Goal: Information Seeking & Learning: Find specific page/section

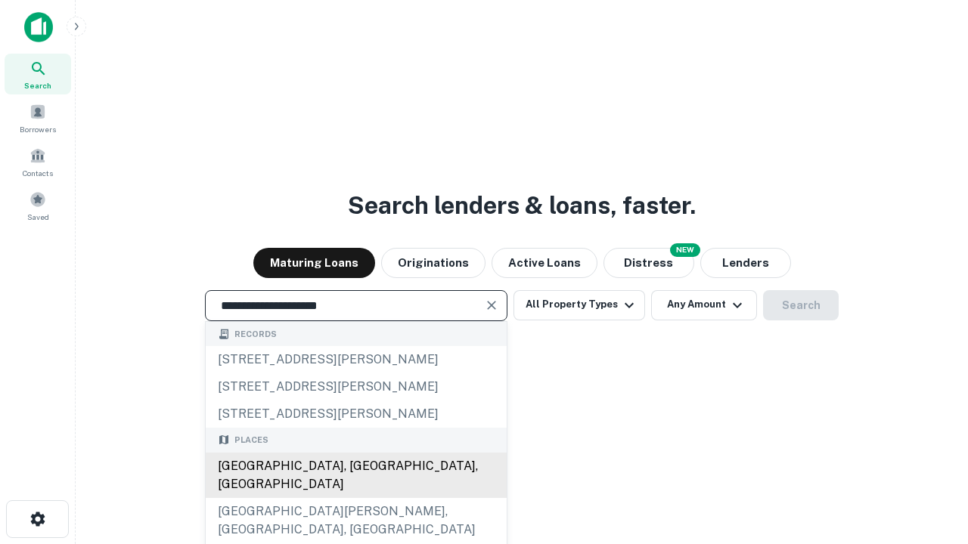
click at [355, 498] on div "[GEOGRAPHIC_DATA], [GEOGRAPHIC_DATA], [GEOGRAPHIC_DATA]" at bounding box center [356, 475] width 301 height 45
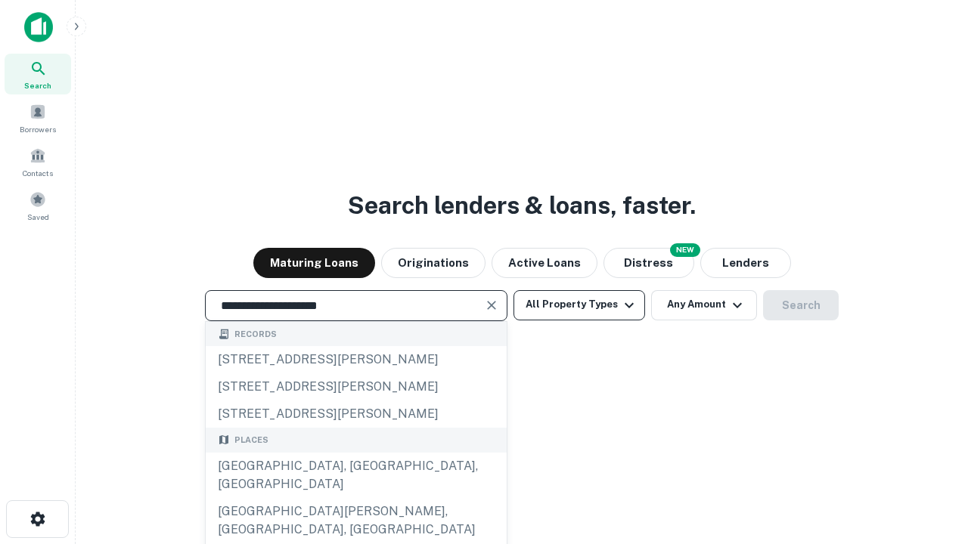
type input "**********"
click at [579, 305] on button "All Property Types" at bounding box center [579, 305] width 132 height 30
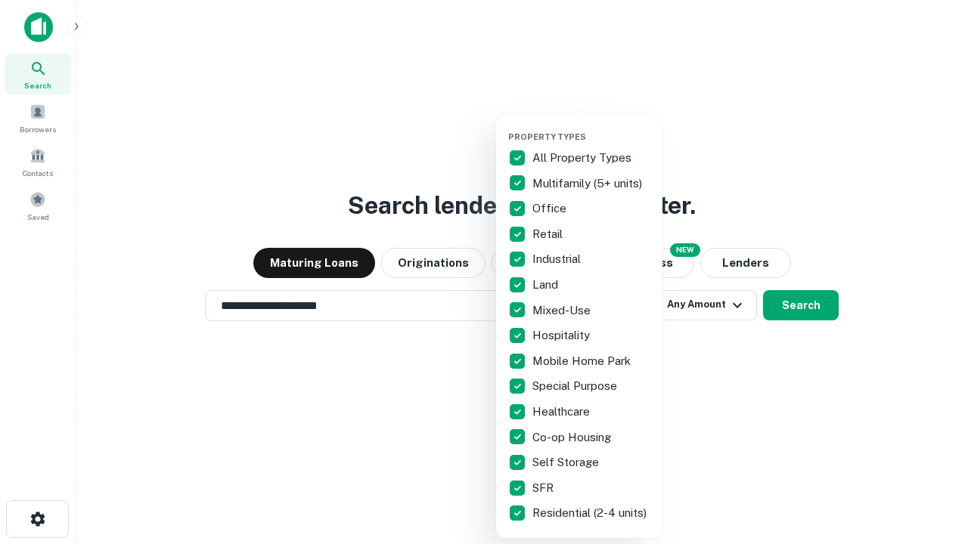
click at [591, 127] on button "button" at bounding box center [591, 127] width 166 height 1
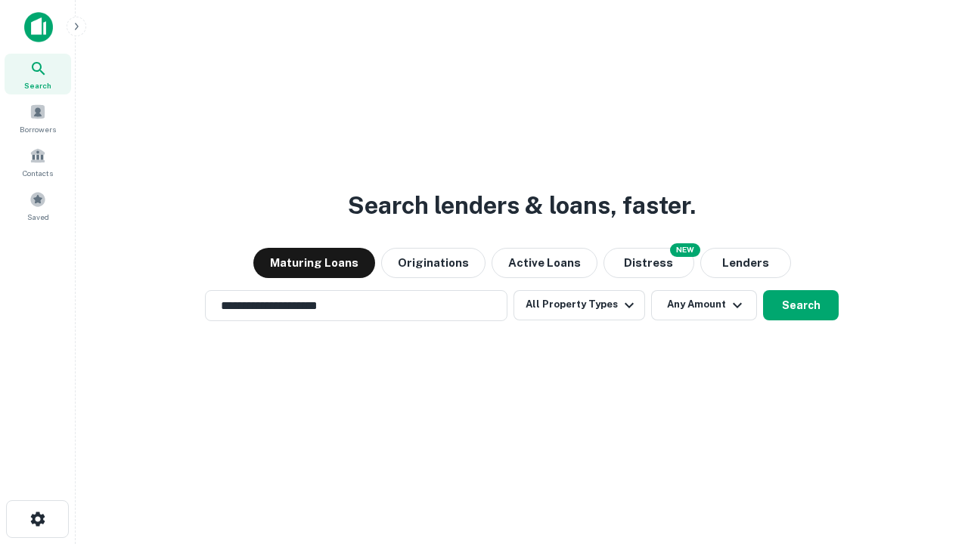
scroll to position [23, 0]
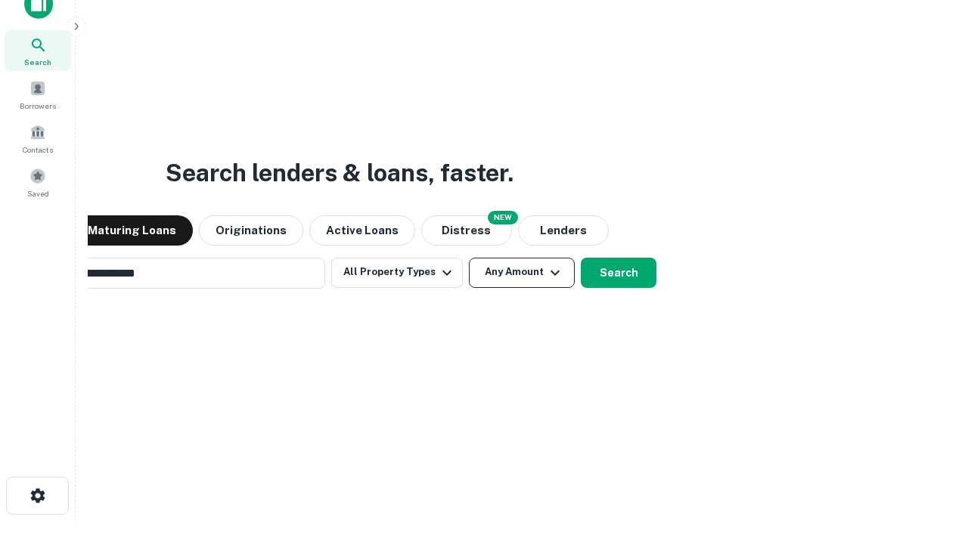
click at [469, 258] on button "Any Amount" at bounding box center [522, 273] width 106 height 30
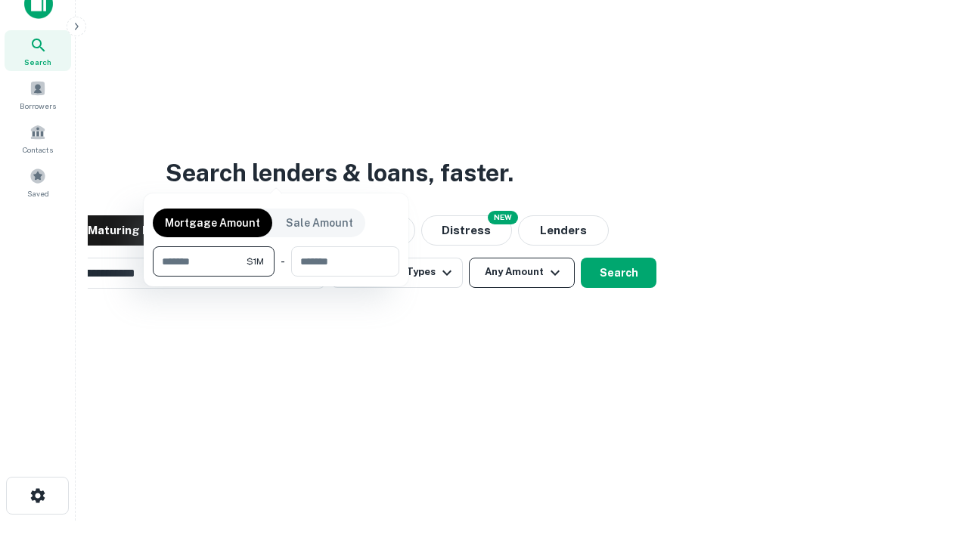
scroll to position [24, 0]
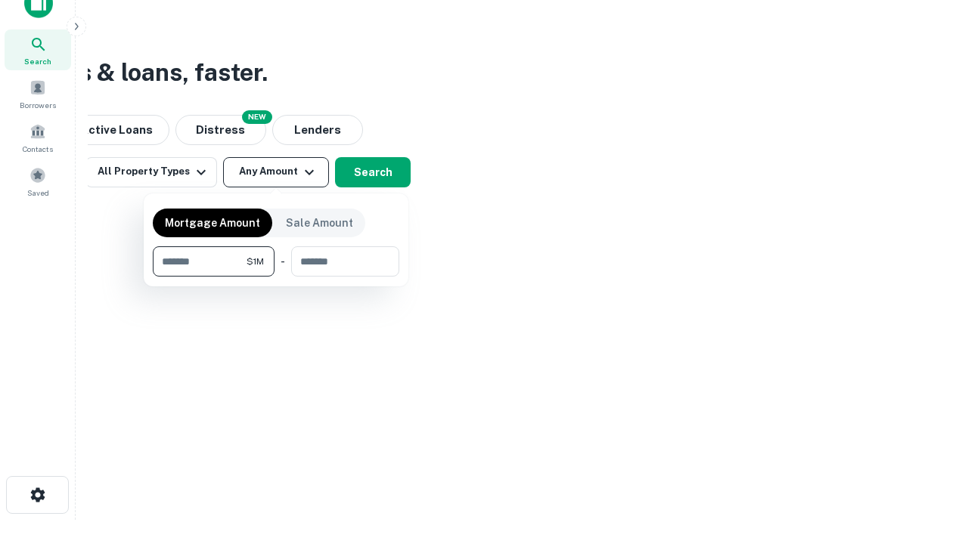
type input "*******"
click at [276, 277] on button "button" at bounding box center [276, 277] width 247 height 1
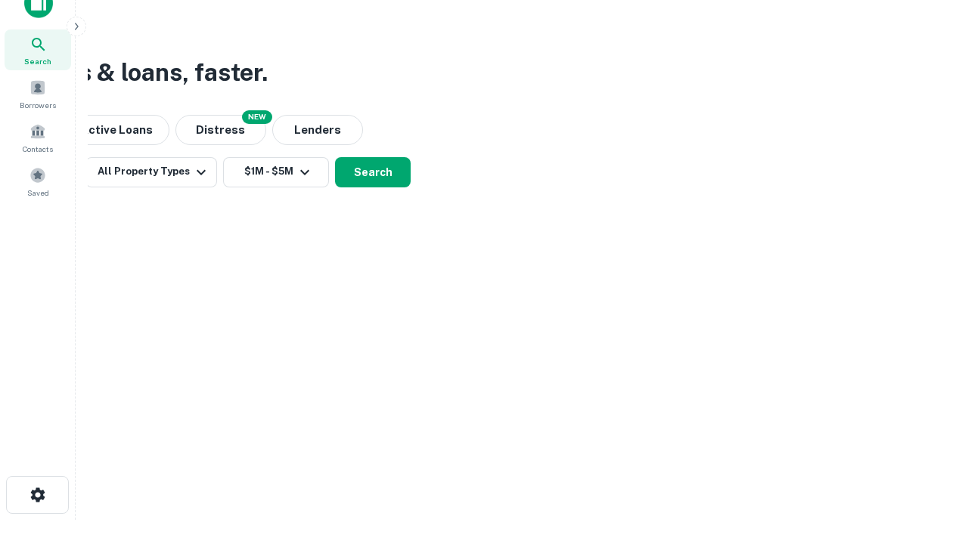
scroll to position [23, 0]
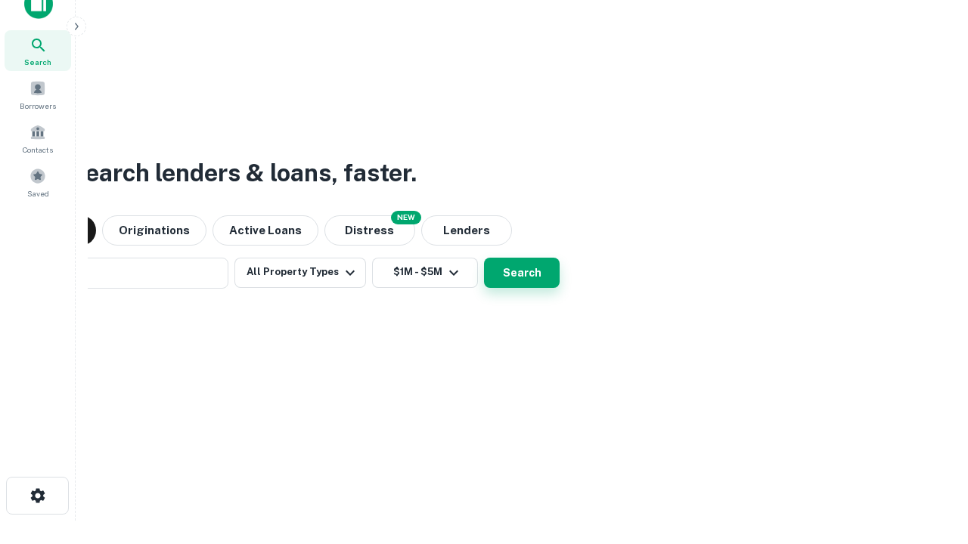
click at [484, 258] on button "Search" at bounding box center [522, 273] width 76 height 30
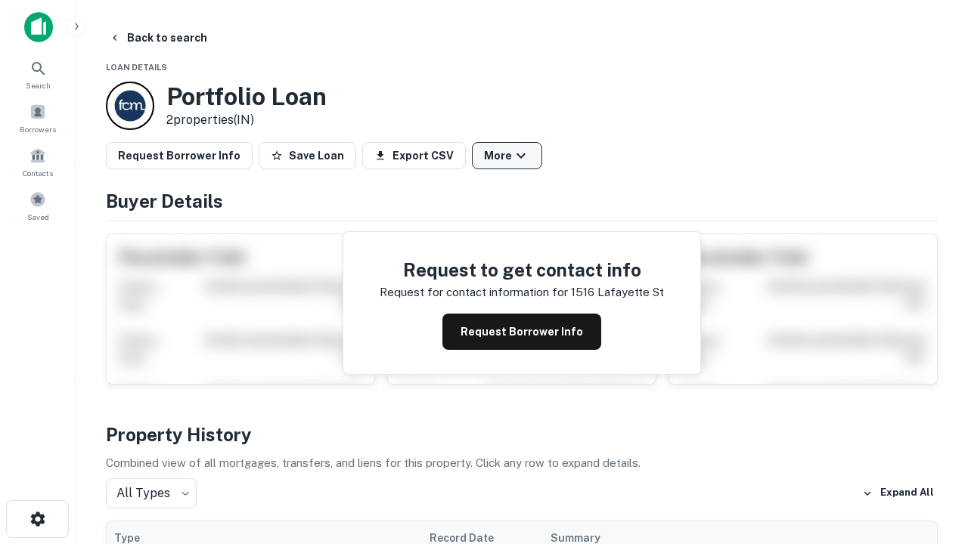
click at [507, 156] on button "More" at bounding box center [507, 155] width 70 height 27
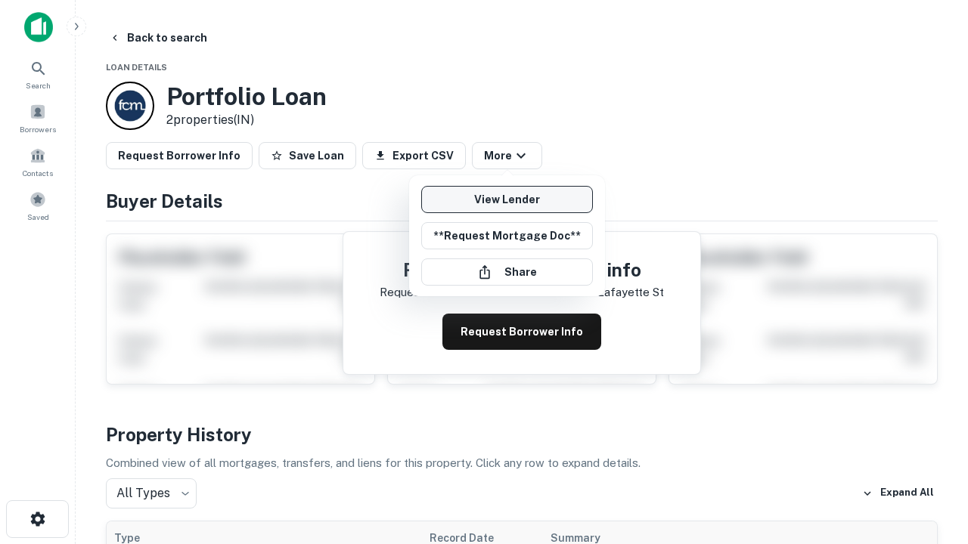
click at [507, 200] on link "View Lender" at bounding box center [507, 199] width 172 height 27
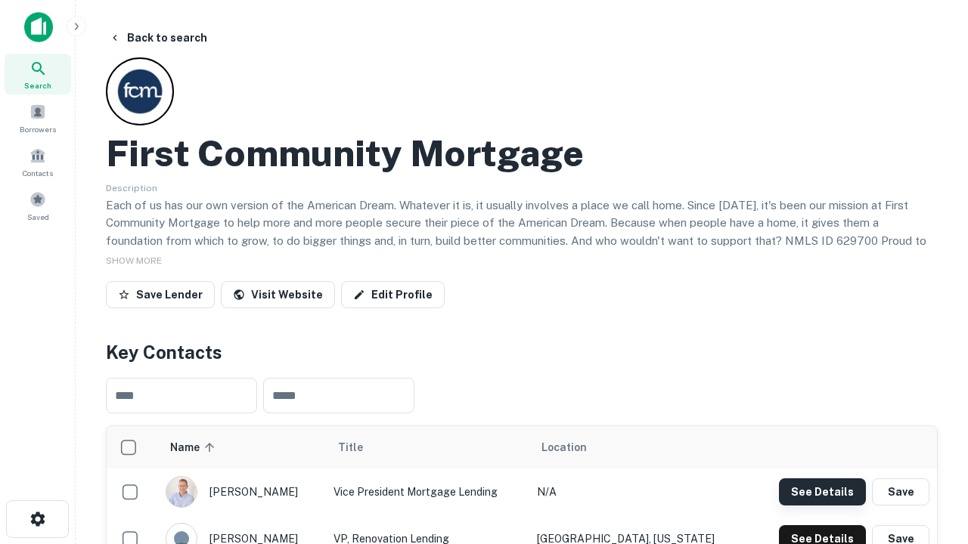
click at [822, 492] on button "See Details" at bounding box center [822, 492] width 87 height 27
click at [37, 520] on icon "button" at bounding box center [38, 519] width 18 height 18
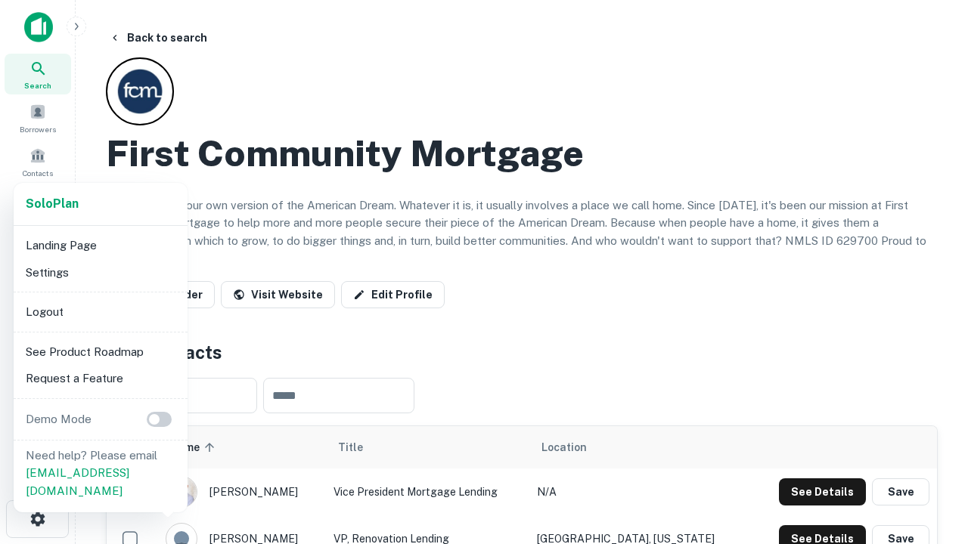
click at [100, 312] on li "Logout" at bounding box center [101, 312] width 162 height 27
